Goal: Find specific page/section: Find specific page/section

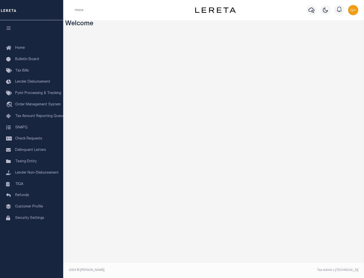
click at [32, 184] on link "TIQA" at bounding box center [31, 184] width 63 height 11
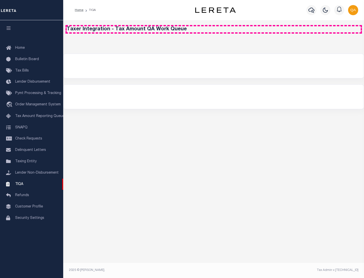
select select "200"
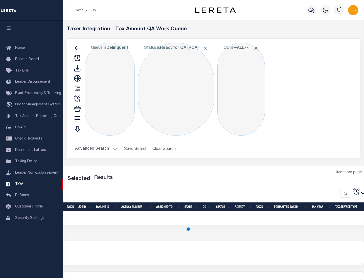
select select "200"
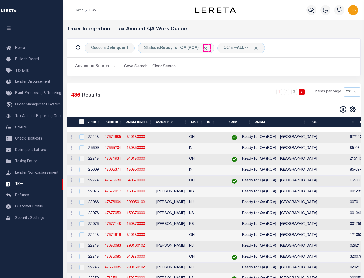
click at [207, 48] on span "Click to Remove" at bounding box center [205, 47] width 5 height 5
